Goal: Check status: Check status

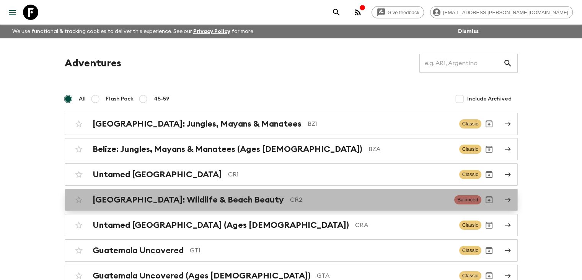
click at [221, 203] on h2 "[GEOGRAPHIC_DATA]: Wildlife & Beach Beauty" at bounding box center [188, 200] width 191 height 10
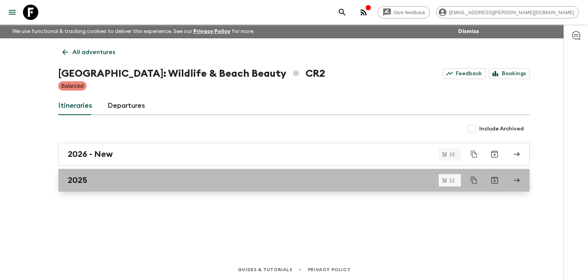
click at [85, 180] on h2 "2025" at bounding box center [78, 180] width 20 height 10
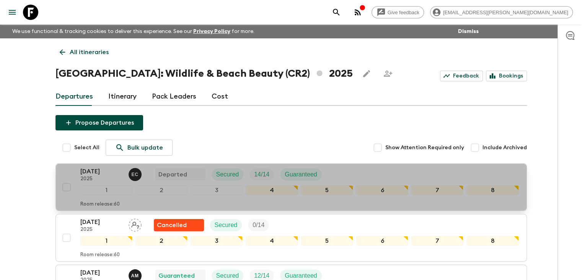
click at [106, 173] on p "[DATE]" at bounding box center [101, 171] width 42 height 9
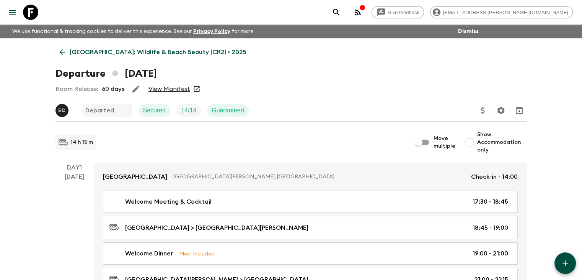
click at [158, 90] on link "View Manifest" at bounding box center [170, 89] width 42 height 8
click at [493, 141] on span "Show Accommodation only" at bounding box center [503, 142] width 50 height 23
click at [478, 141] on input "Show Accommodation only" at bounding box center [469, 141] width 15 height 15
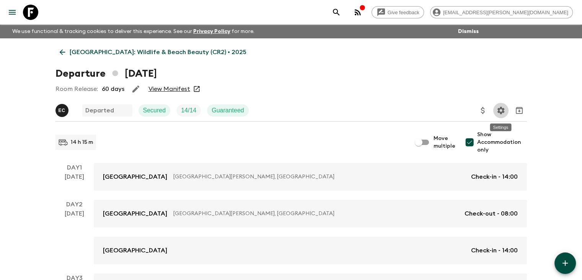
click at [502, 110] on icon "Settings" at bounding box center [500, 109] width 7 height 7
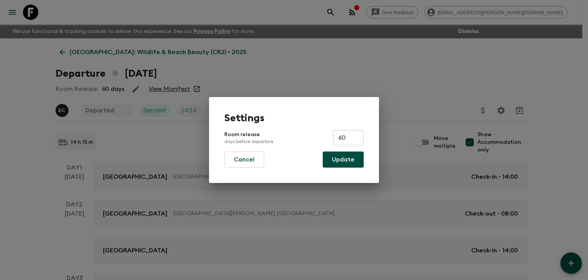
click at [503, 110] on div "Settings Room release days before departure 60 ​ Cancel Update" at bounding box center [294, 140] width 588 height 280
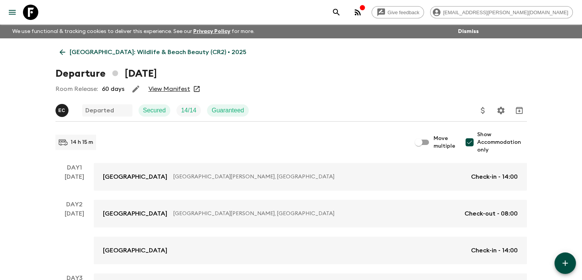
click at [473, 143] on input "Show Accommodation only" at bounding box center [469, 141] width 15 height 15
checkbox input "false"
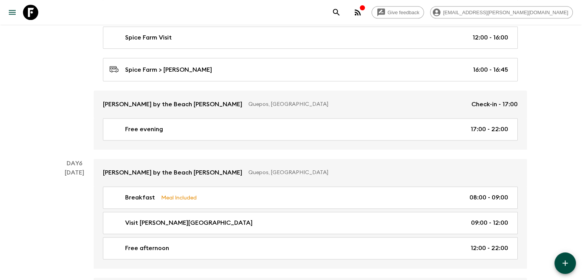
scroll to position [996, 0]
